Goal: Task Accomplishment & Management: Manage account settings

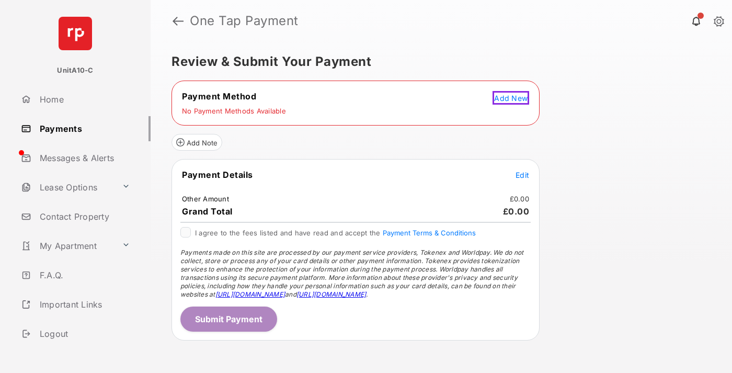
click at [512, 96] on span "Add New" at bounding box center [510, 98] width 33 height 9
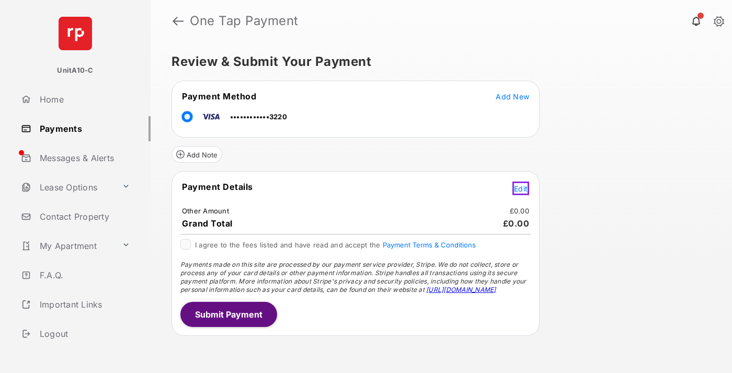
click at [522, 187] on span "Edit" at bounding box center [521, 188] width 14 height 9
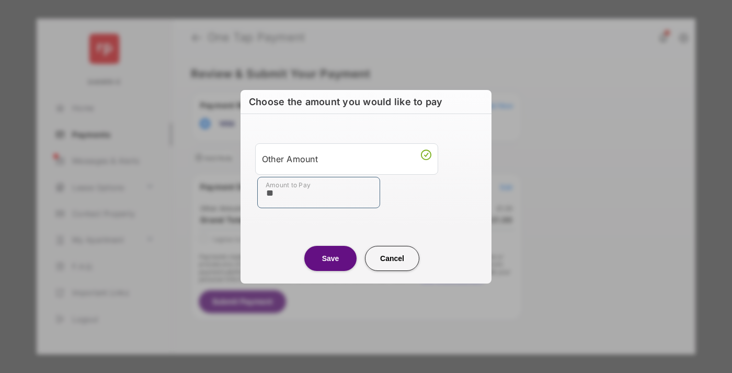
type input "**"
click at [330, 258] on button "Save" at bounding box center [330, 258] width 52 height 25
